Goal: Task Accomplishment & Management: Use online tool/utility

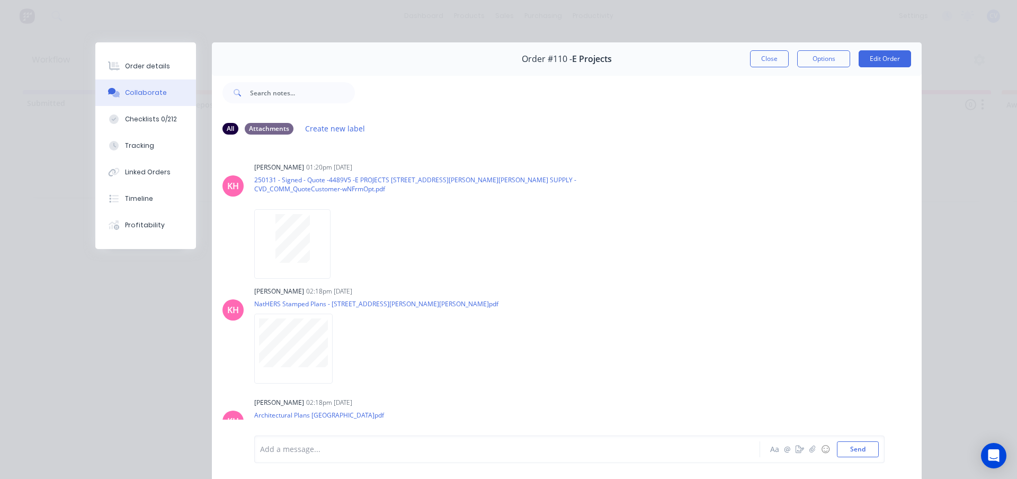
scroll to position [636, 0]
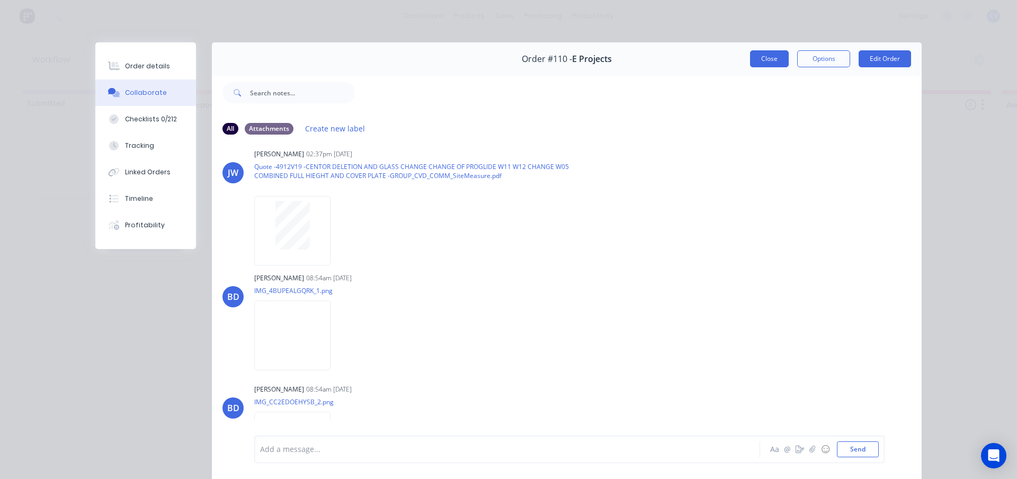
click at [760, 54] on button "Close" at bounding box center [769, 58] width 39 height 17
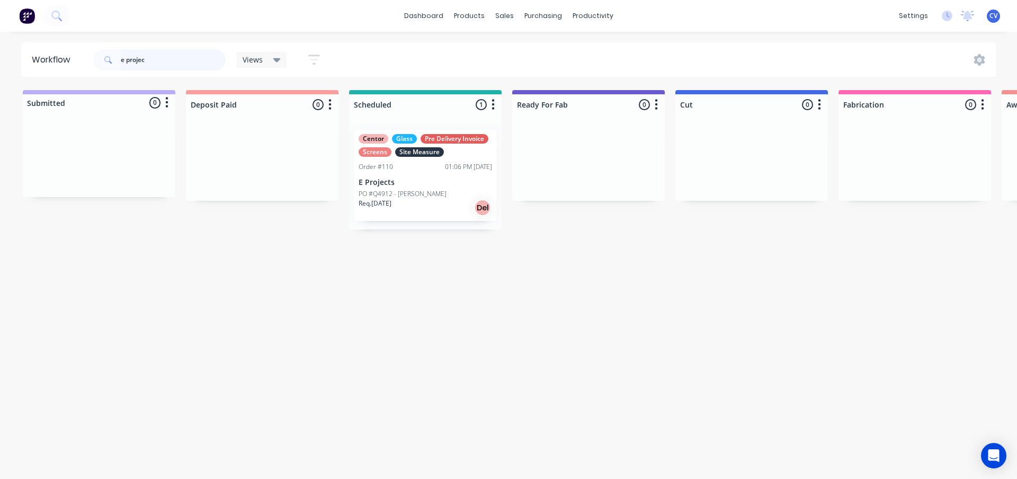
drag, startPoint x: 169, startPoint y: 59, endPoint x: 4, endPoint y: 59, distance: 165.8
click at [15, 62] on div "Workflow e projec Views Save new view None (Default) edit Production edit Show/…" at bounding box center [508, 59] width 1017 height 34
type input "W"
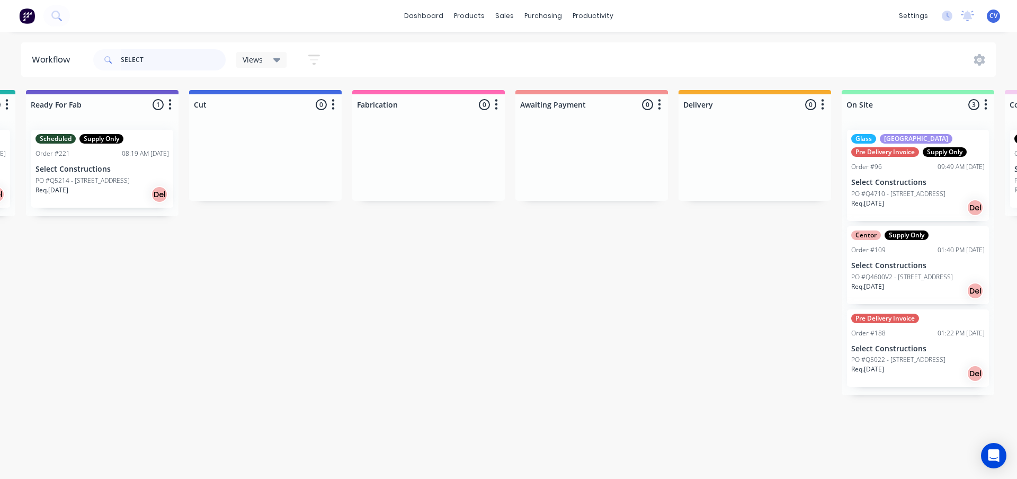
scroll to position [0, 903]
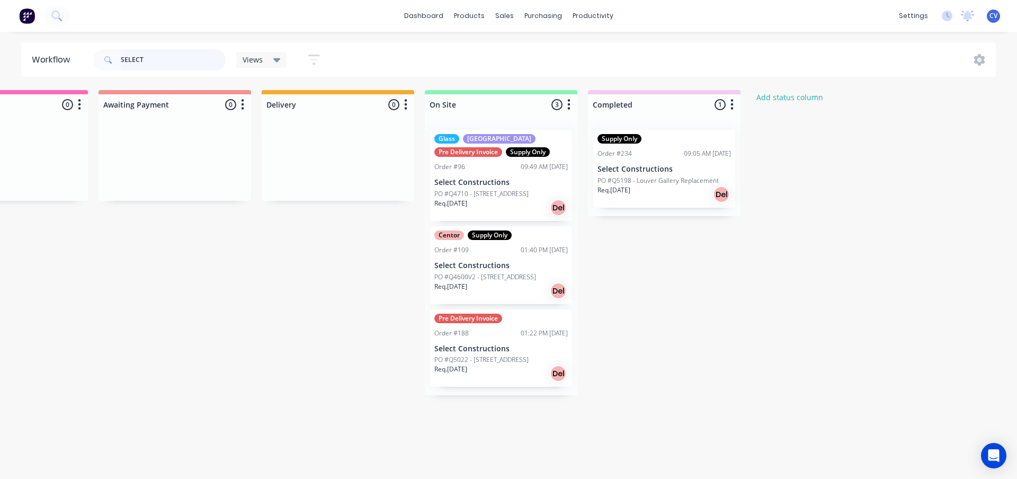
type input "SELECT"
click at [604, 67] on div "Planner" at bounding box center [607, 72] width 25 height 10
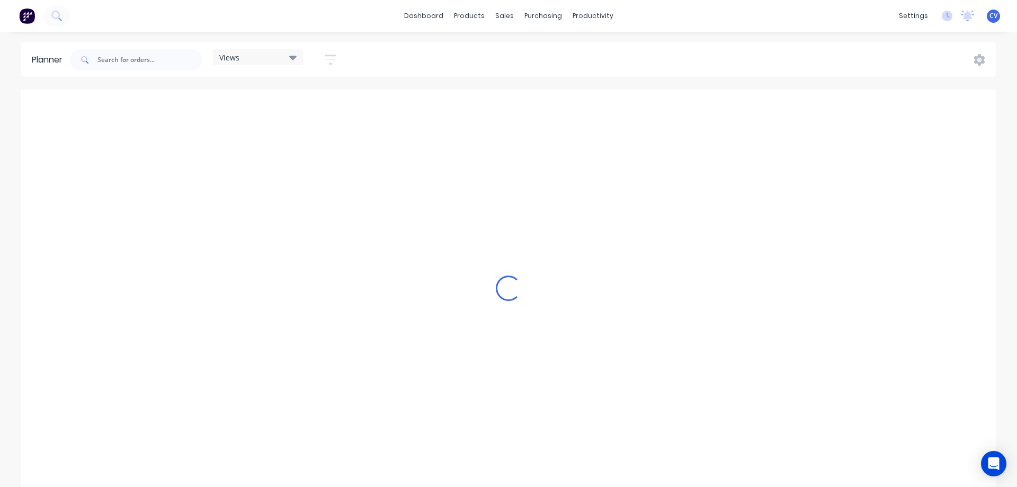
scroll to position [0, 339]
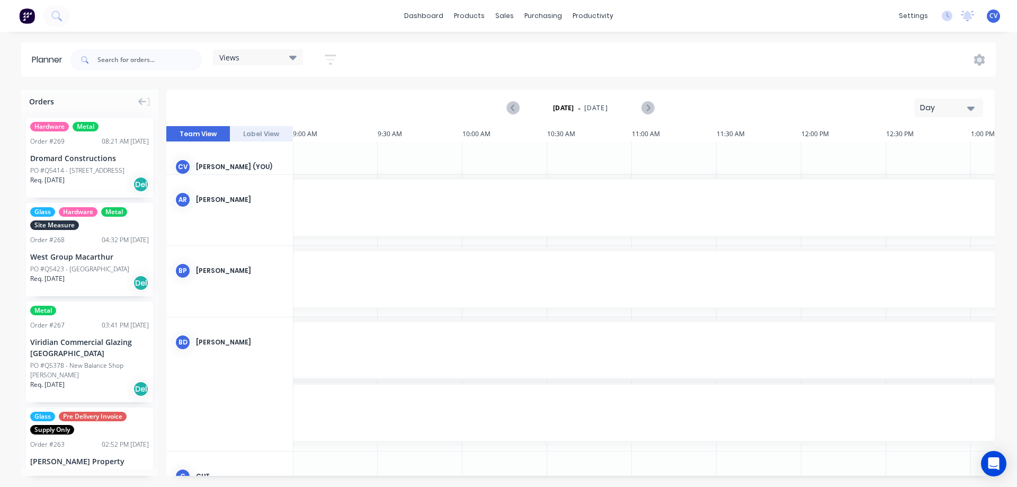
click at [290, 59] on icon at bounding box center [292, 57] width 7 height 12
click at [253, 199] on button "Site" at bounding box center [277, 199] width 113 height 12
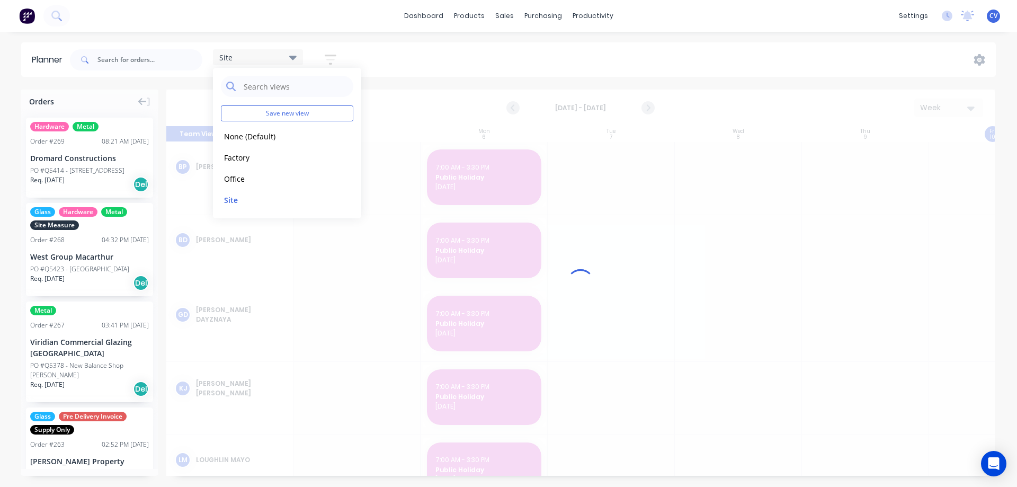
scroll to position [0, 1]
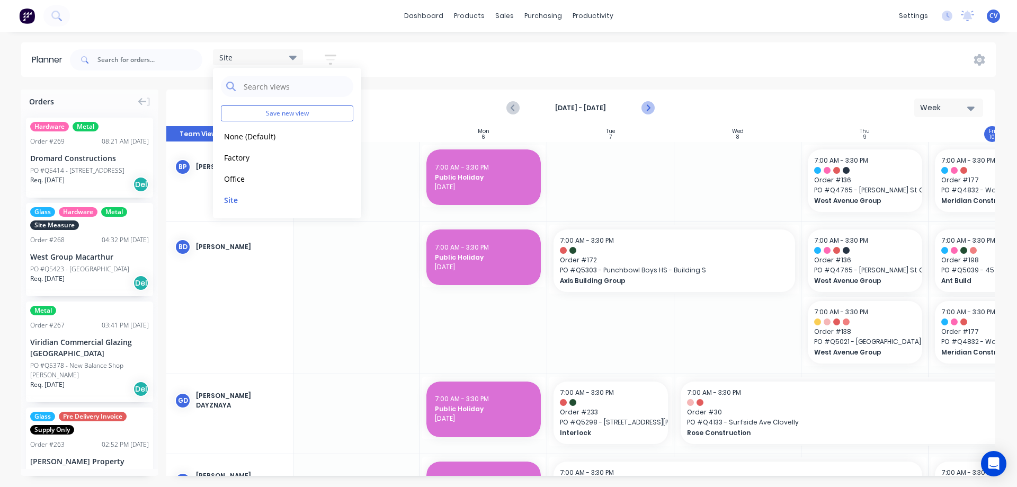
click at [651, 105] on icon "Next page" at bounding box center [647, 108] width 13 height 13
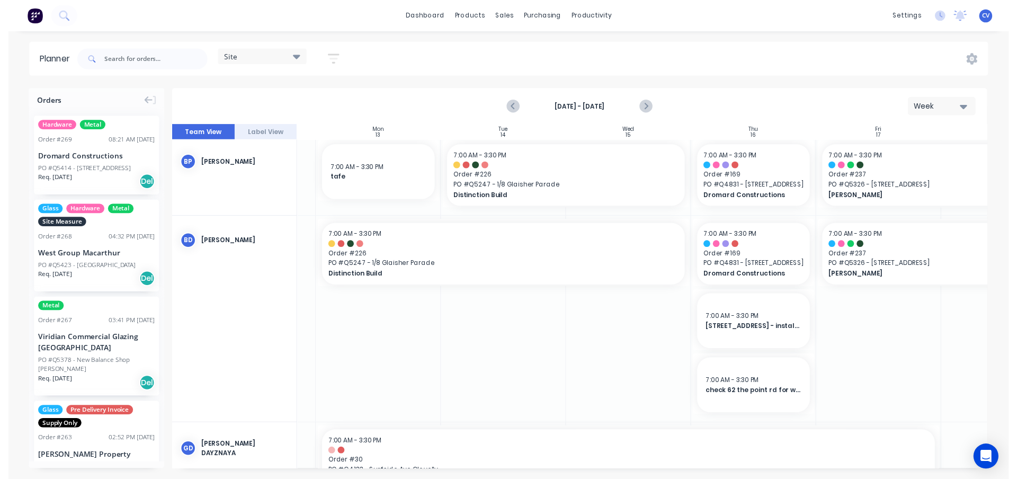
scroll to position [0, 108]
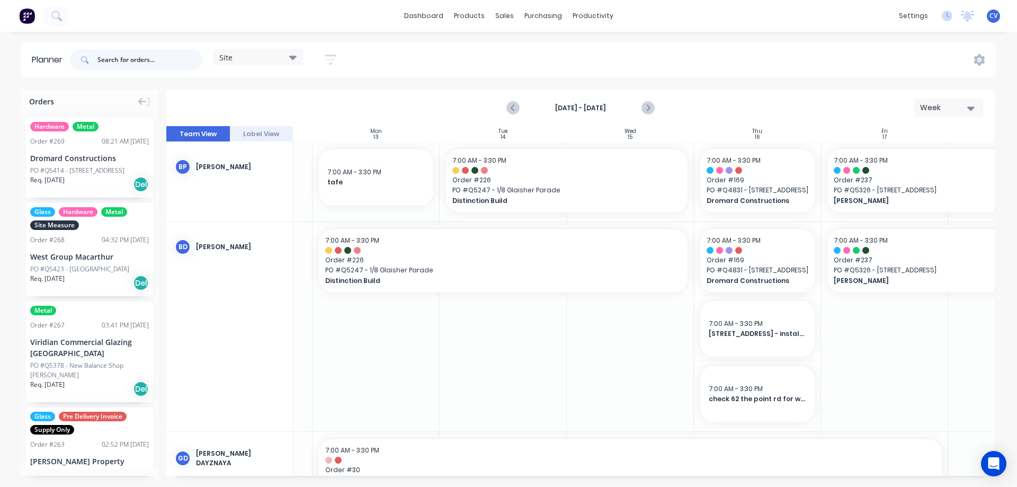
click at [139, 55] on input "text" at bounding box center [149, 59] width 105 height 21
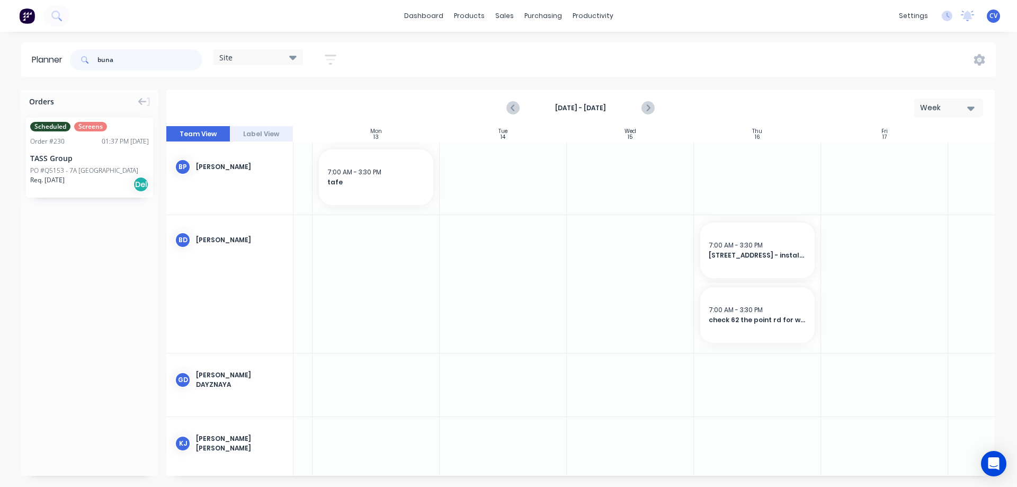
type input "buna"
click at [74, 168] on div "PO #Q5153 - 7A [GEOGRAPHIC_DATA]" at bounding box center [84, 171] width 108 height 10
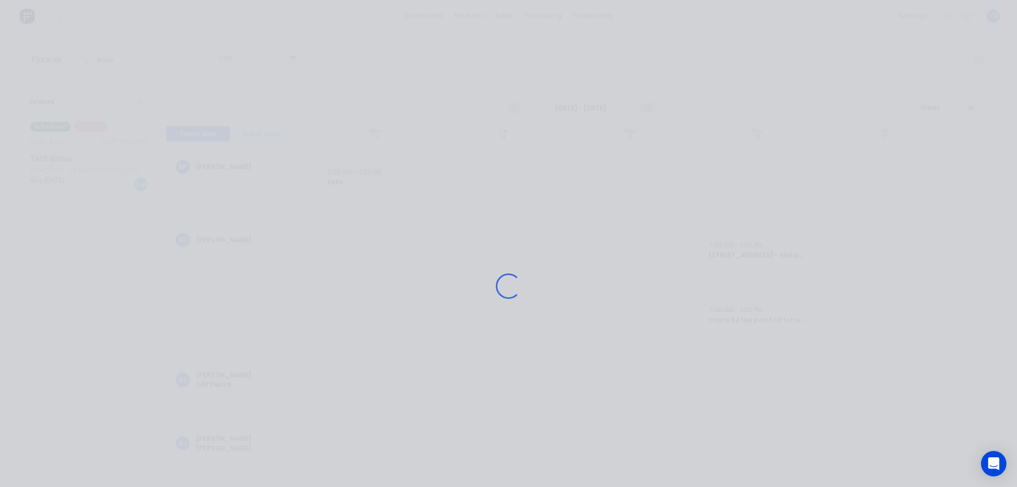
click at [74, 168] on div "Loading..." at bounding box center [508, 243] width 1017 height 487
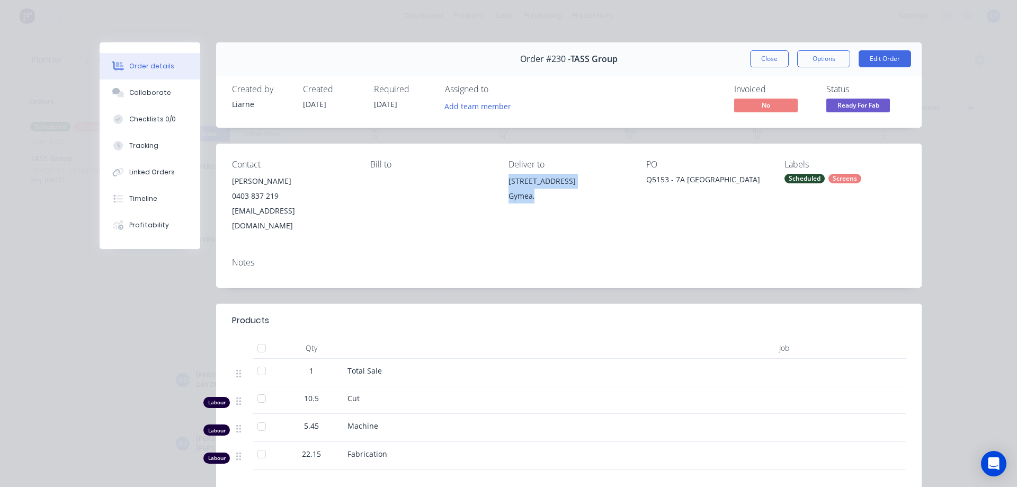
drag, startPoint x: 552, startPoint y: 200, endPoint x: 497, endPoint y: 174, distance: 60.2
click at [497, 174] on div "Contact [PERSON_NAME] [PHONE_NUMBER] [EMAIL_ADDRESS][DOMAIN_NAME] Bill to Deliv…" at bounding box center [568, 196] width 705 height 105
copy div "[STREET_ADDRESS],"
drag, startPoint x: 769, startPoint y: 58, endPoint x: 753, endPoint y: 57, distance: 17.0
click at [769, 58] on button "Close" at bounding box center [769, 58] width 39 height 17
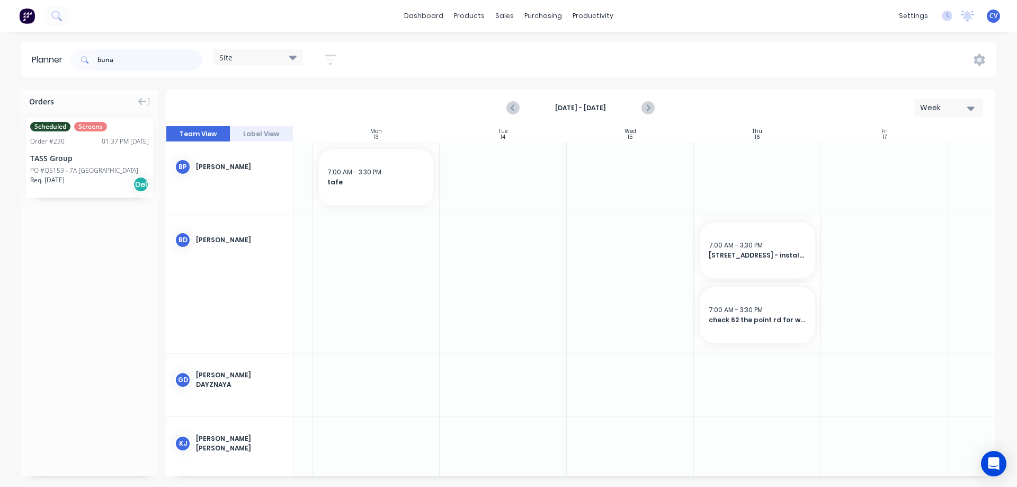
drag, startPoint x: 56, startPoint y: 56, endPoint x: 91, endPoint y: 57, distance: 35.5
click at [30, 52] on header "Planner buna Site Save new view None (Default) edit Factory edit Office edit Si…" at bounding box center [508, 59] width 974 height 34
click at [610, 49] on div "Workflow" at bounding box center [611, 51] width 32 height 10
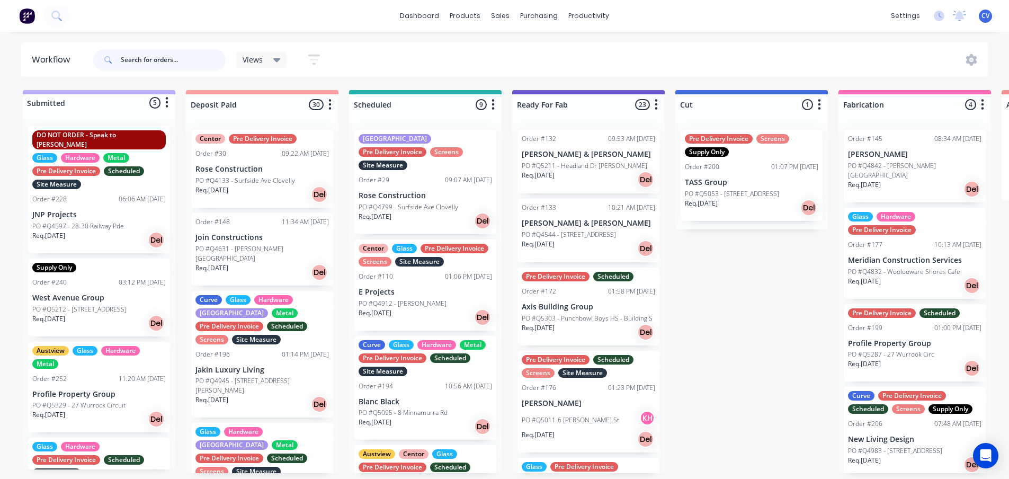
click at [174, 58] on input "text" at bounding box center [173, 59] width 105 height 21
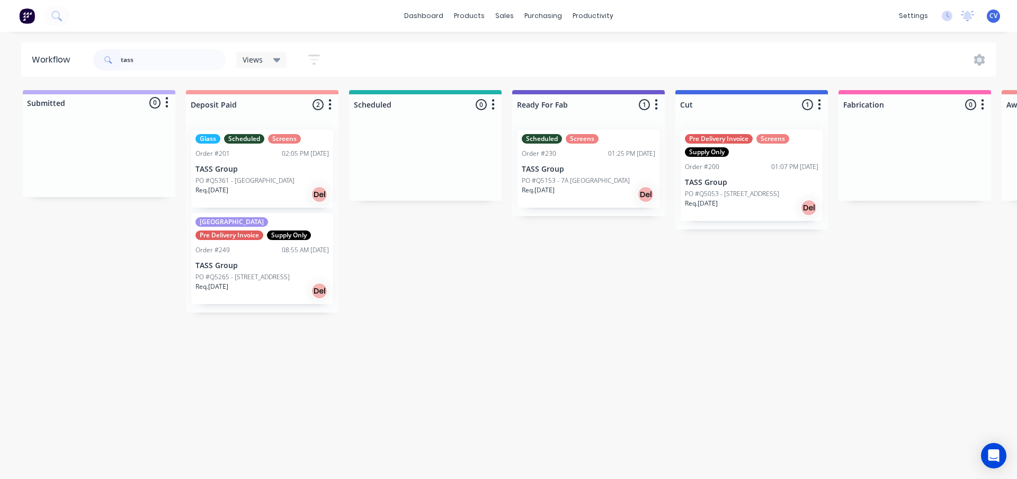
click at [268, 295] on div "Req. [DATE] Del" at bounding box center [261, 291] width 133 height 18
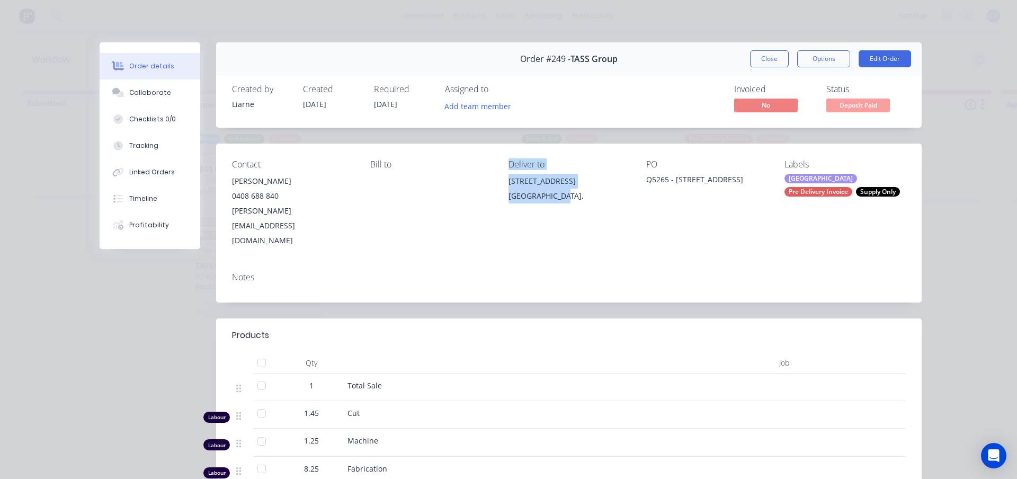
drag, startPoint x: 568, startPoint y: 196, endPoint x: 507, endPoint y: 178, distance: 64.2
click at [494, 173] on div "Contact [PERSON_NAME] [PHONE_NUMBER] [EMAIL_ADDRESS][DOMAIN_NAME] Bill to Deliv…" at bounding box center [568, 204] width 705 height 120
click at [589, 209] on div "Deliver to [STREET_ADDRESS][PERSON_NAME]," at bounding box center [568, 203] width 121 height 88
drag, startPoint x: 555, startPoint y: 200, endPoint x: 503, endPoint y: 179, distance: 55.9
click at [503, 178] on div "Contact [PERSON_NAME] [PHONE_NUMBER] [EMAIL_ADDRESS][DOMAIN_NAME] Bill to Deliv…" at bounding box center [568, 204] width 705 height 120
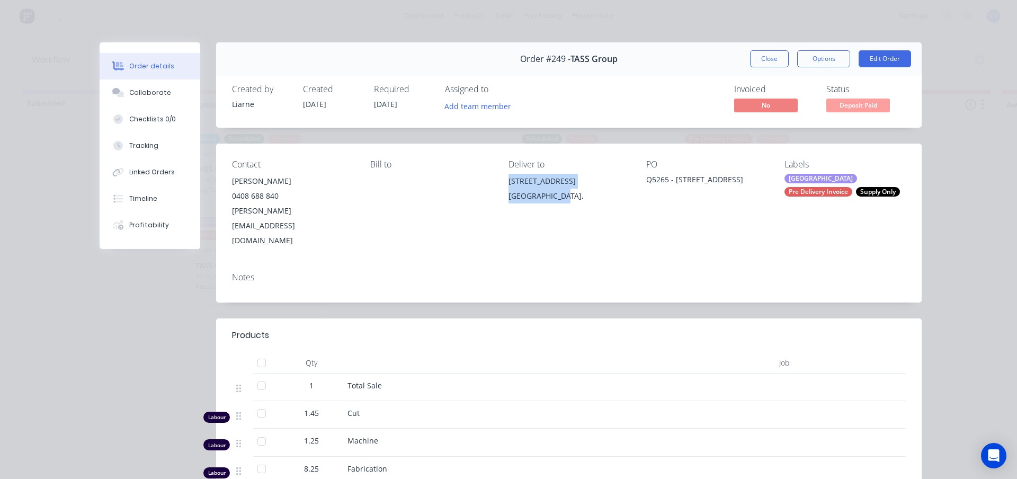
copy div "[STREET_ADDRESS][PERSON_NAME],"
click at [147, 95] on div "Collaborate" at bounding box center [150, 93] width 42 height 10
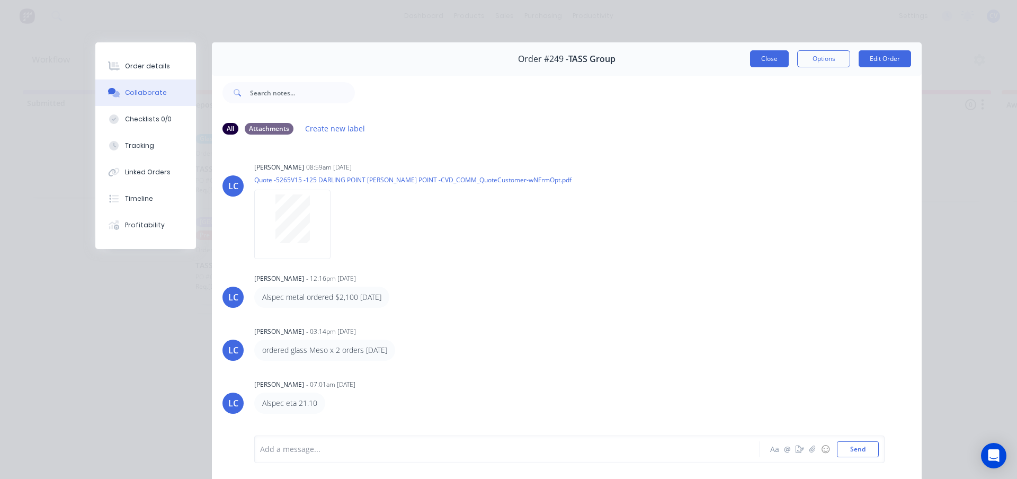
click at [775, 59] on button "Close" at bounding box center [769, 58] width 39 height 17
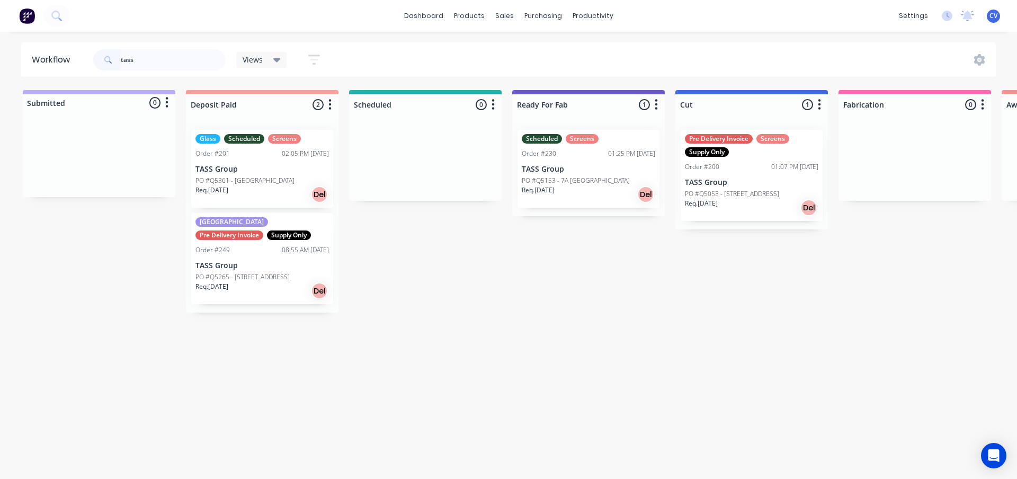
click at [281, 292] on div "Req. [DATE] Del" at bounding box center [261, 291] width 133 height 18
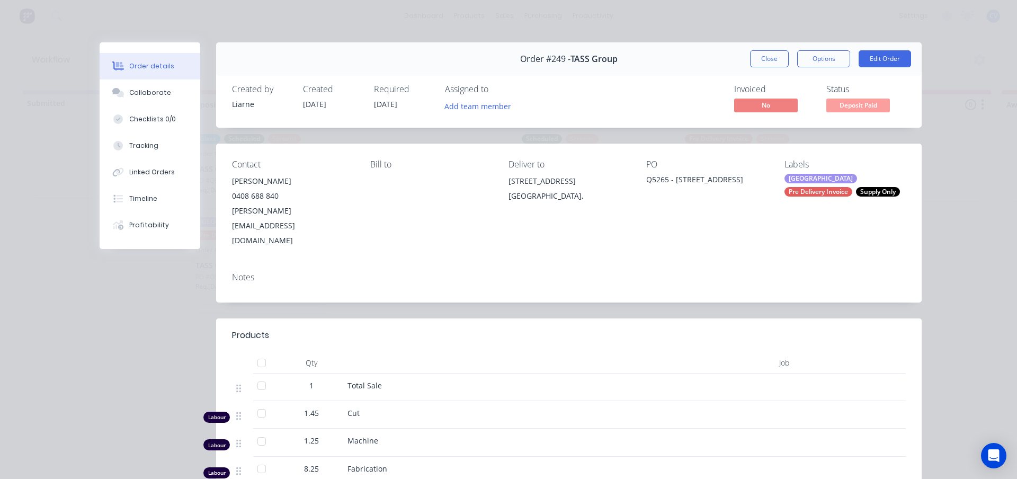
drag, startPoint x: 688, startPoint y: 183, endPoint x: 638, endPoint y: 180, distance: 49.9
click at [638, 180] on div "Contact [PERSON_NAME] [PHONE_NUMBER] [EMAIL_ADDRESS][DOMAIN_NAME] Bill to Deliv…" at bounding box center [568, 204] width 705 height 120
copy div "Q5265 - [STREET_ADDRESS]"
click at [775, 55] on button "Close" at bounding box center [769, 58] width 39 height 17
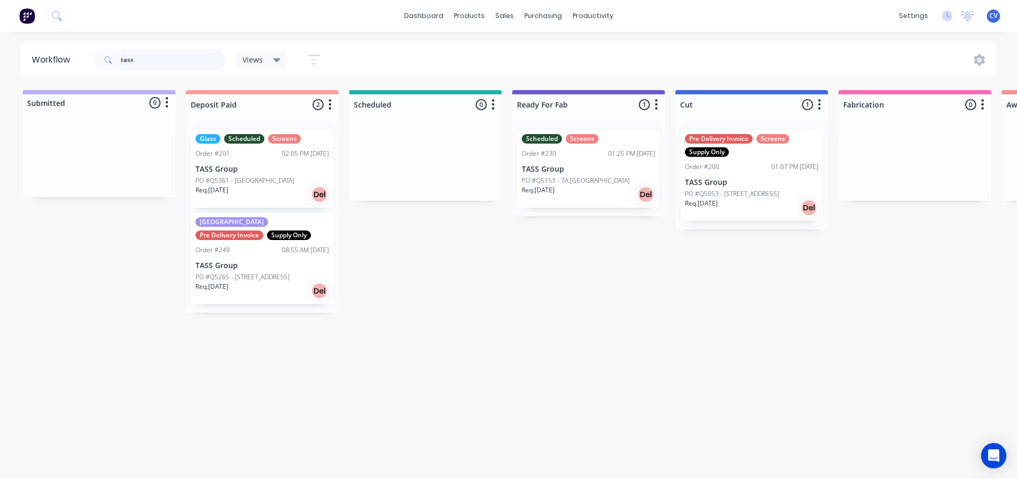
drag, startPoint x: 190, startPoint y: 63, endPoint x: 73, endPoint y: 59, distance: 117.1
click at [74, 60] on header "Workflow tass Views Save new view None (Default) edit Production edit Show/Hide…" at bounding box center [508, 59] width 975 height 34
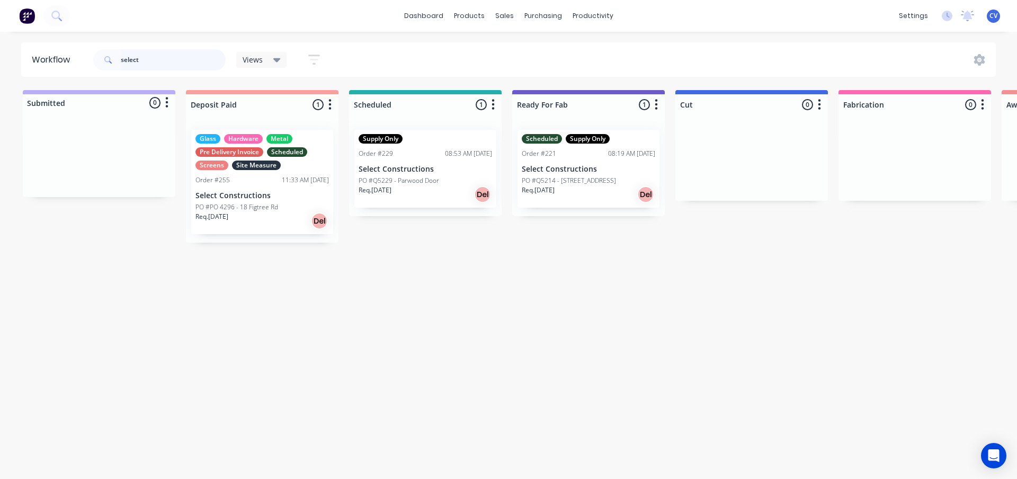
type input "select"
click at [275, 229] on div "Req. [DATE] Del" at bounding box center [261, 221] width 133 height 18
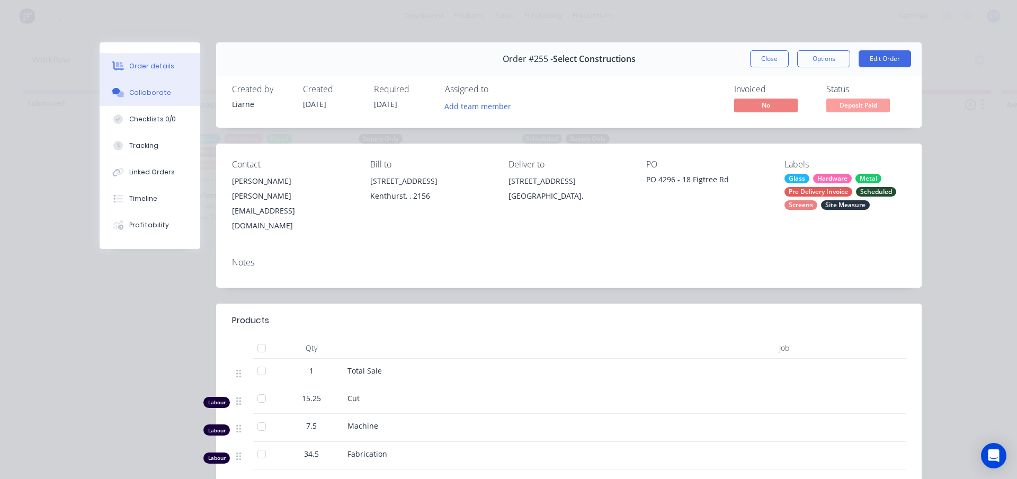
click at [148, 101] on button "Collaborate" at bounding box center [150, 92] width 101 height 26
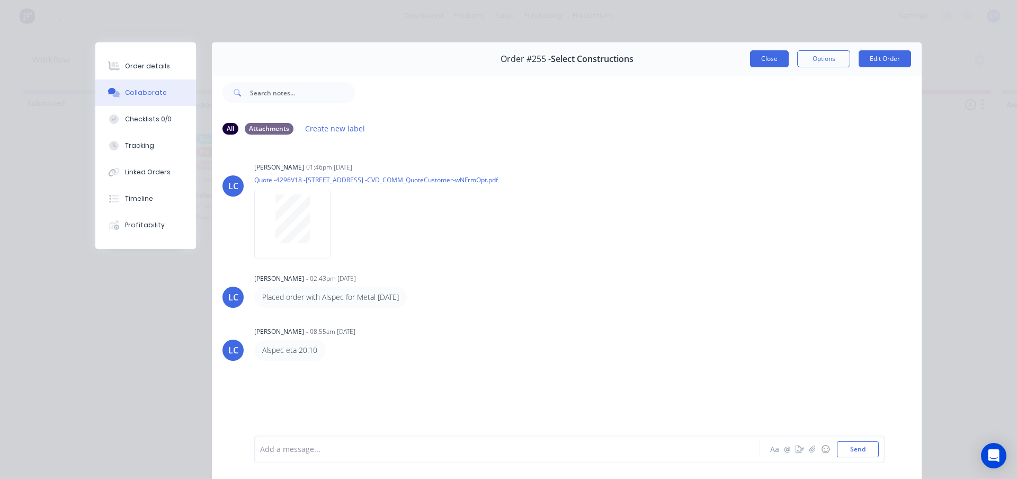
click at [764, 52] on button "Close" at bounding box center [769, 58] width 39 height 17
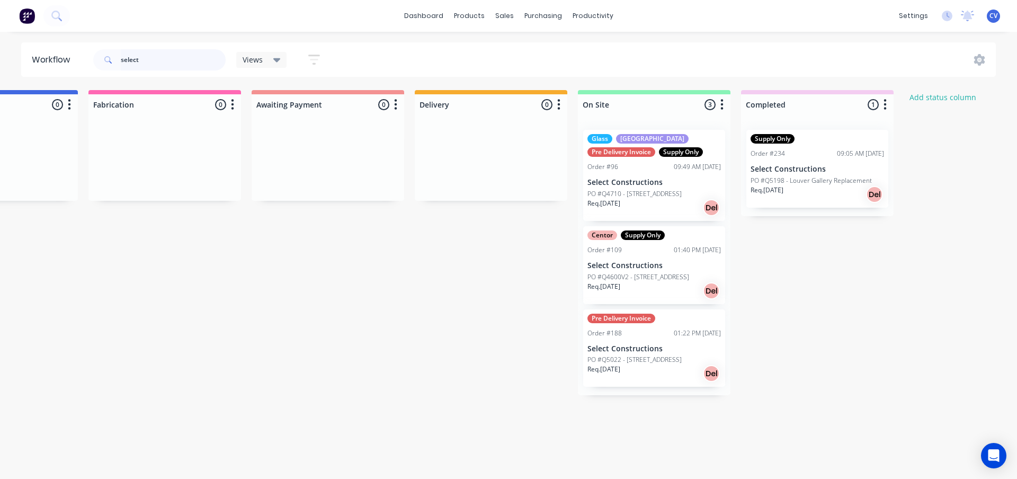
scroll to position [0, 839]
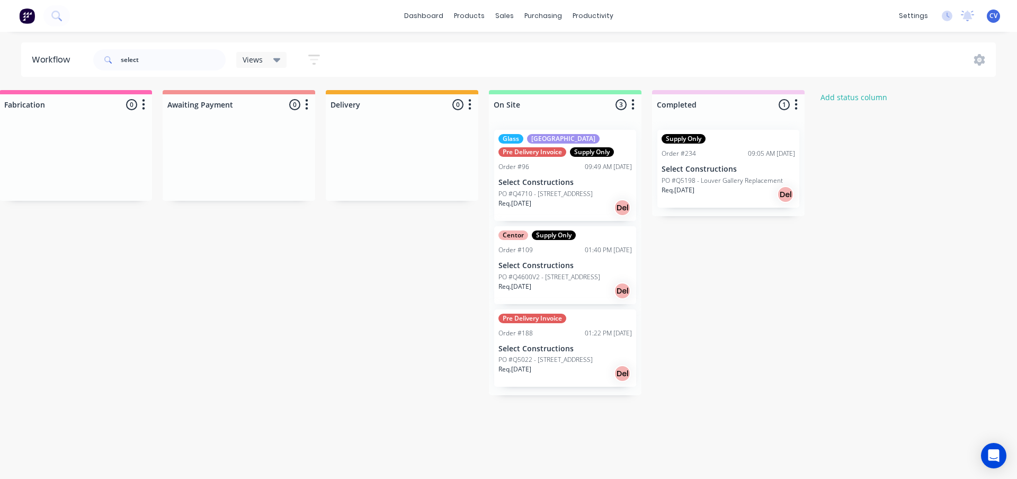
click at [568, 199] on div "Req. [DATE] Del" at bounding box center [564, 208] width 133 height 18
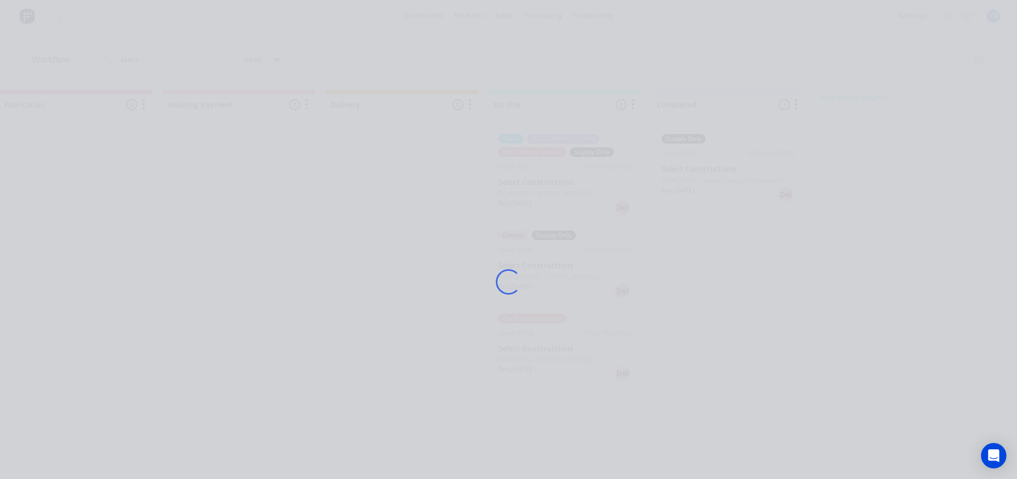
click at [568, 198] on div "Loading..." at bounding box center [508, 281] width 847 height 479
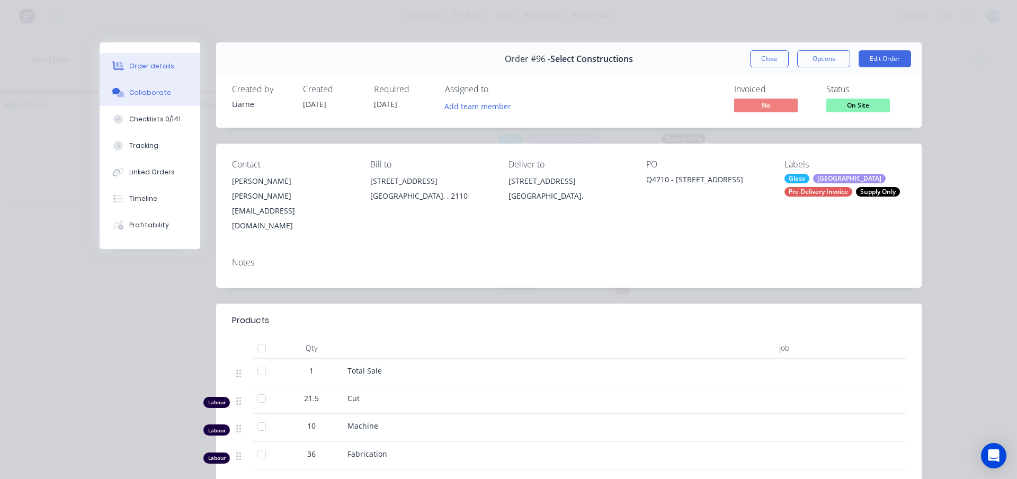
drag, startPoint x: 139, startPoint y: 92, endPoint x: 164, endPoint y: 100, distance: 26.0
click at [140, 93] on div "Collaborate" at bounding box center [150, 93] width 42 height 10
